Goal: Information Seeking & Learning: Find specific fact

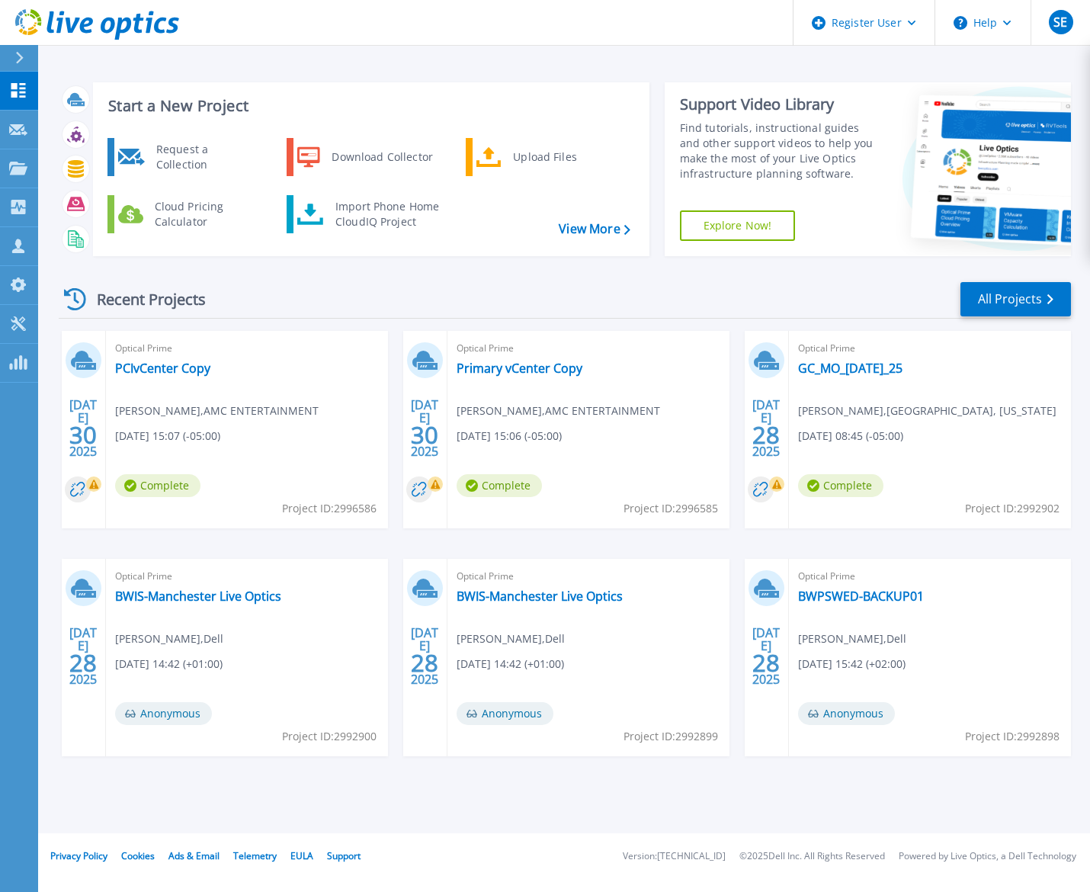
drag, startPoint x: 166, startPoint y: 358, endPoint x: 256, endPoint y: 304, distance: 105.4
click at [269, 294] on div "Recent Projects All Projects" at bounding box center [565, 300] width 1013 height 38
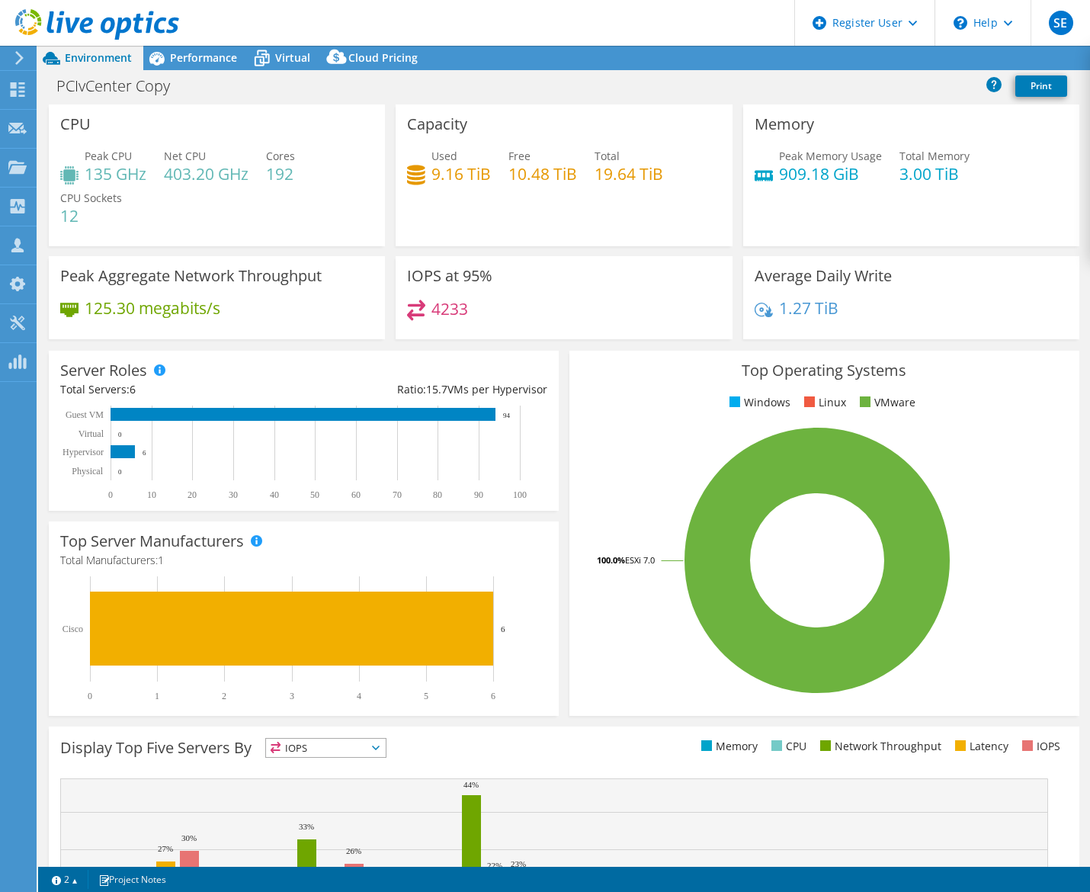
select select "USD"
click at [185, 72] on div "PCIvCenter Copy Print" at bounding box center [564, 86] width 1052 height 28
click at [281, 68] on div "Virtual" at bounding box center [285, 58] width 73 height 24
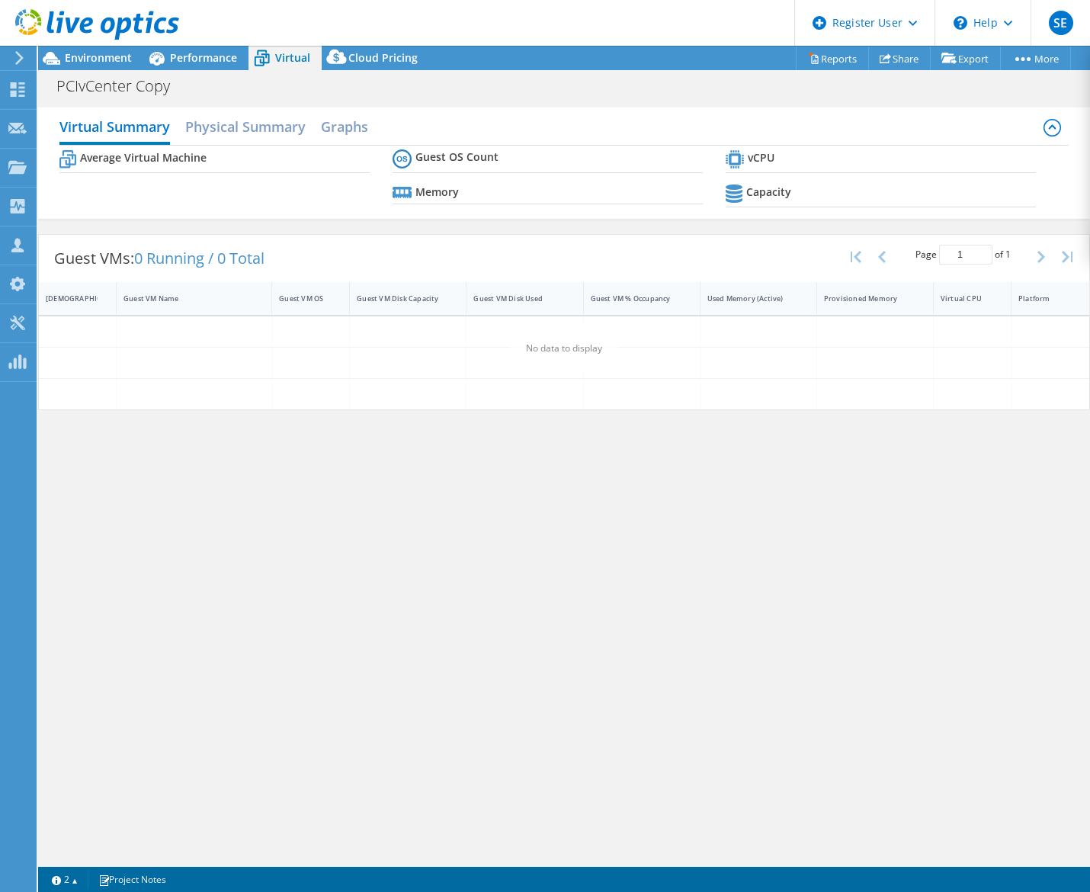
click at [589, 72] on div "PCIvCenter Copy Print" at bounding box center [564, 86] width 1052 height 28
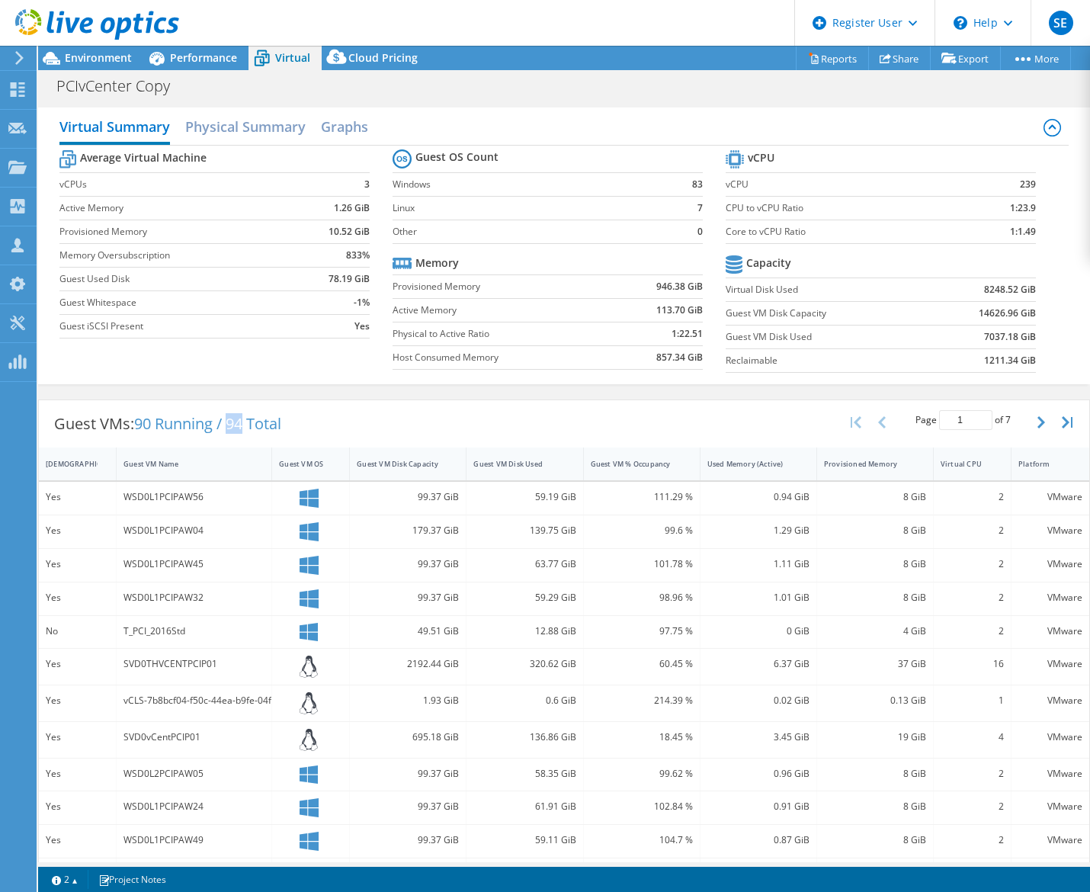
drag, startPoint x: 235, startPoint y: 422, endPoint x: 248, endPoint y: 422, distance: 13.0
click at [248, 422] on span "90 Running / 94 Total" at bounding box center [207, 423] width 147 height 21
copy span "94"
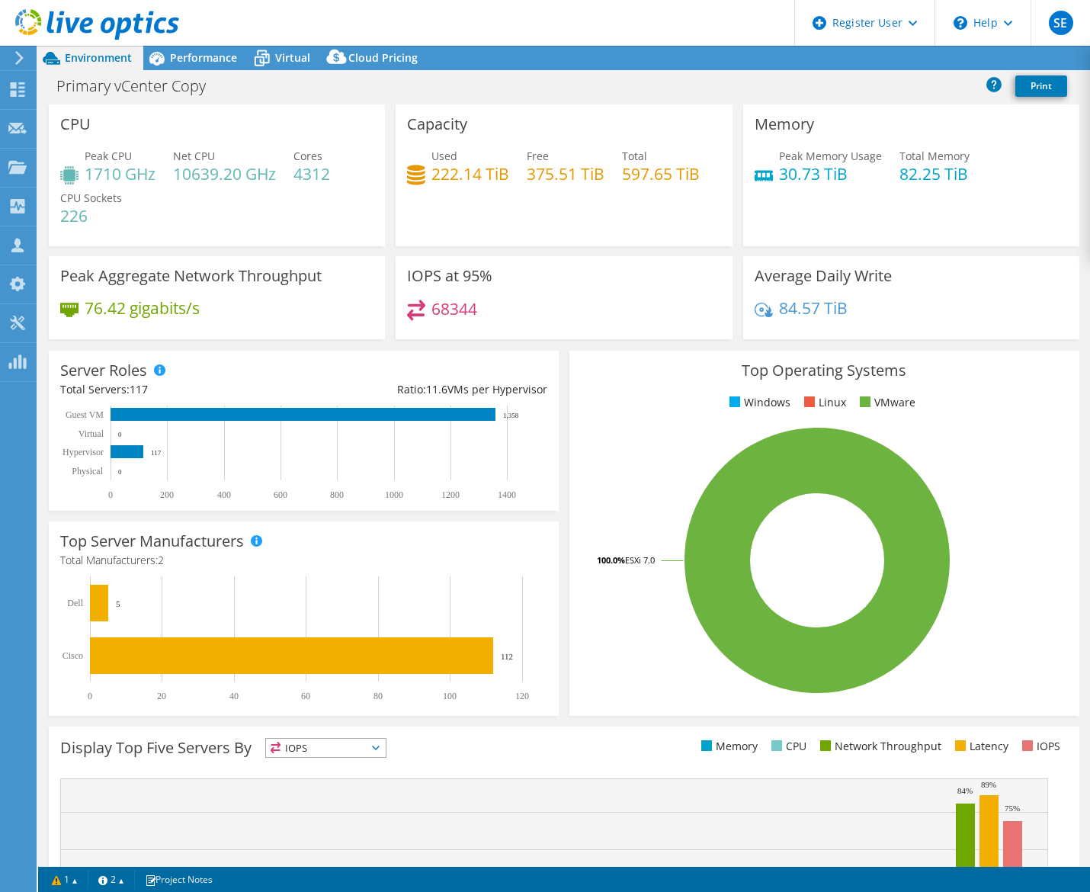
select select "USD"
click at [285, 47] on div "Virtual" at bounding box center [285, 58] width 73 height 24
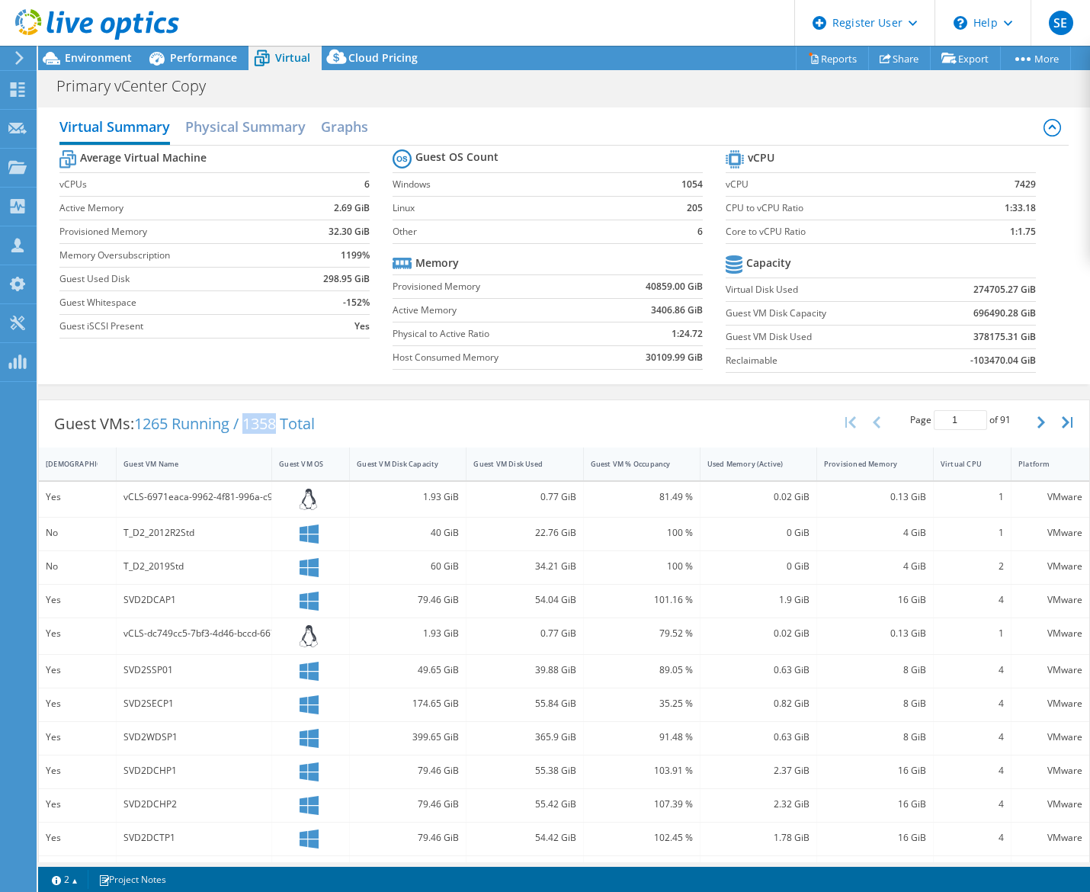
drag, startPoint x: 249, startPoint y: 426, endPoint x: 284, endPoint y: 424, distance: 35.2
click at [284, 424] on span "1265 Running / 1358 Total" at bounding box center [224, 423] width 181 height 21
copy span "1358"
drag, startPoint x: 140, startPoint y: 420, endPoint x: 171, endPoint y: 421, distance: 31.3
click at [171, 421] on span "1265 Running / 1358 Total" at bounding box center [224, 423] width 181 height 21
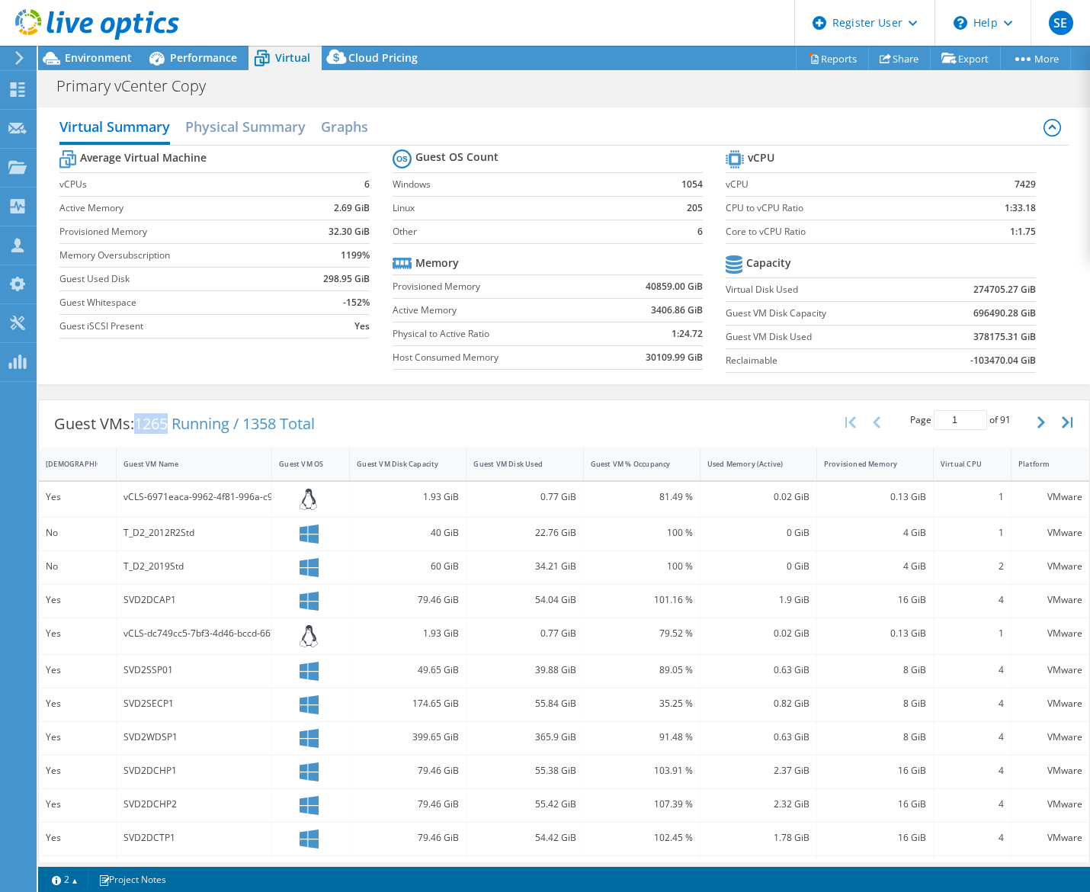
copy span "1265"
